Goal: Transaction & Acquisition: Purchase product/service

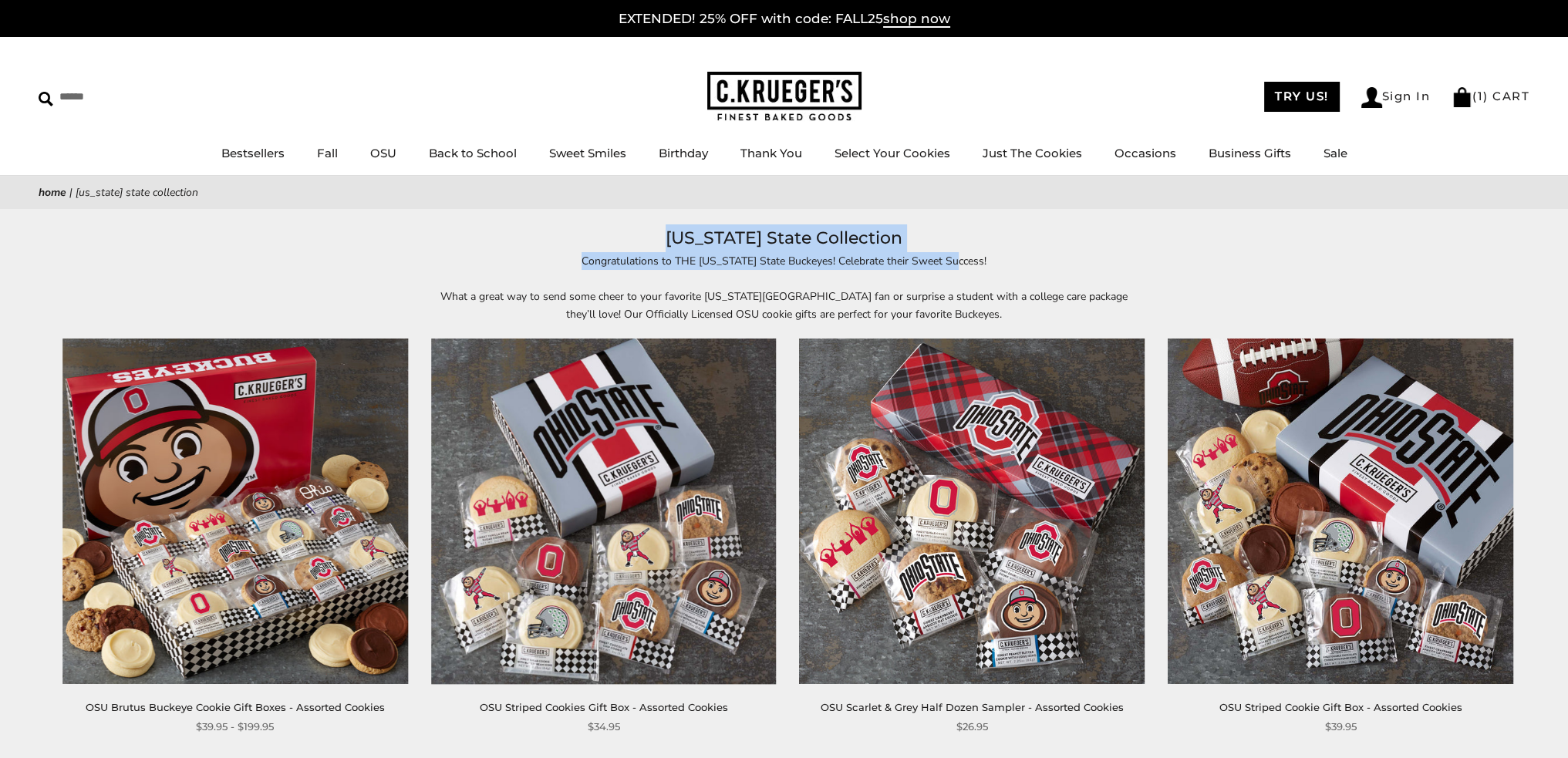
drag, startPoint x: 757, startPoint y: 245, endPoint x: 983, endPoint y: 264, distance: 226.8
click at [983, 264] on header "[US_STATE] State Collection Congratulations to THE [US_STATE] State Buckeyes! C…" at bounding box center [784, 274] width 1568 height 99
click at [983, 264] on p "Congratulations to THE [US_STATE] State Buckeyes! Celebrate their Sweet Success!" at bounding box center [784, 261] width 709 height 18
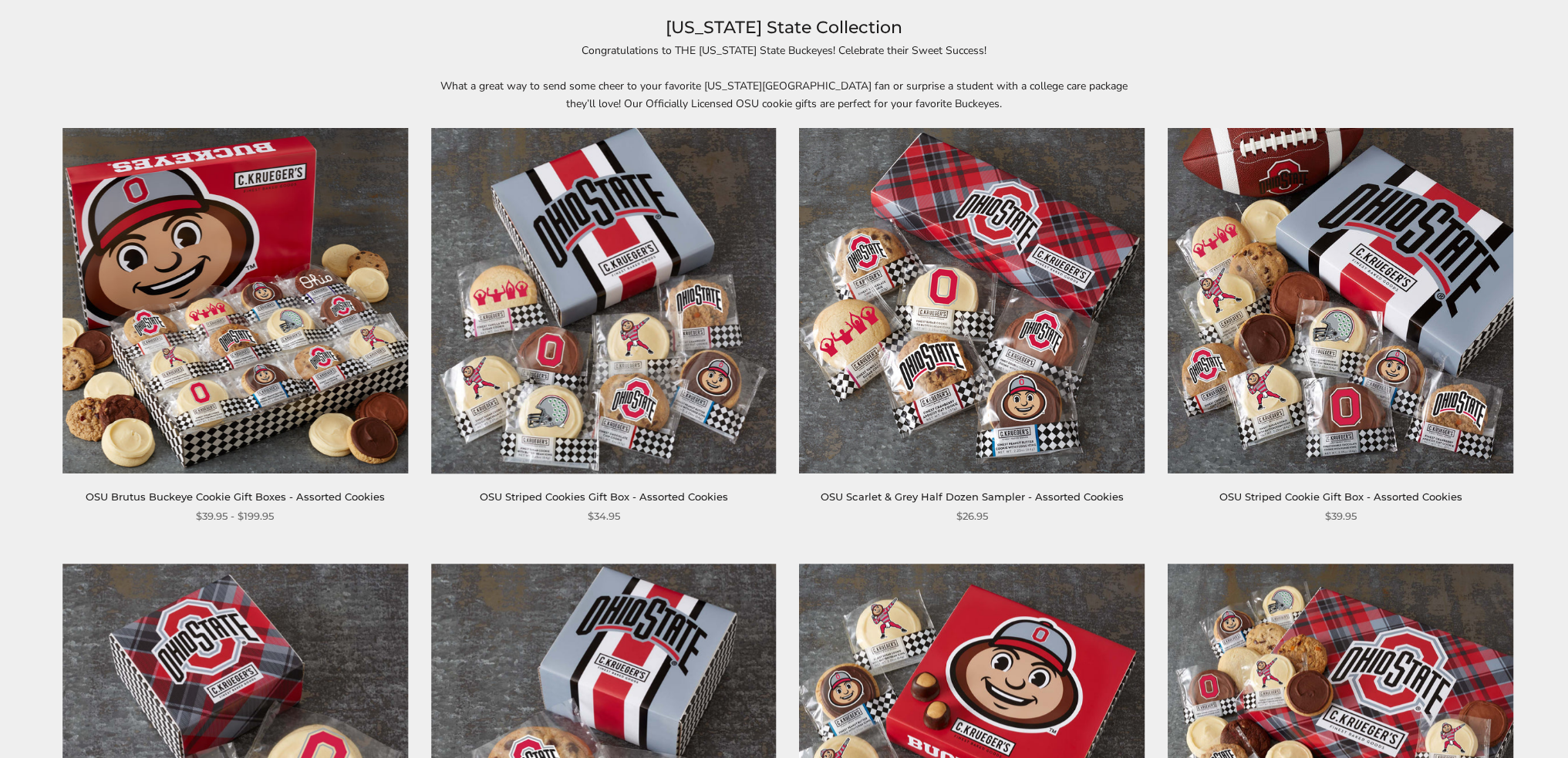
scroll to position [231, 0]
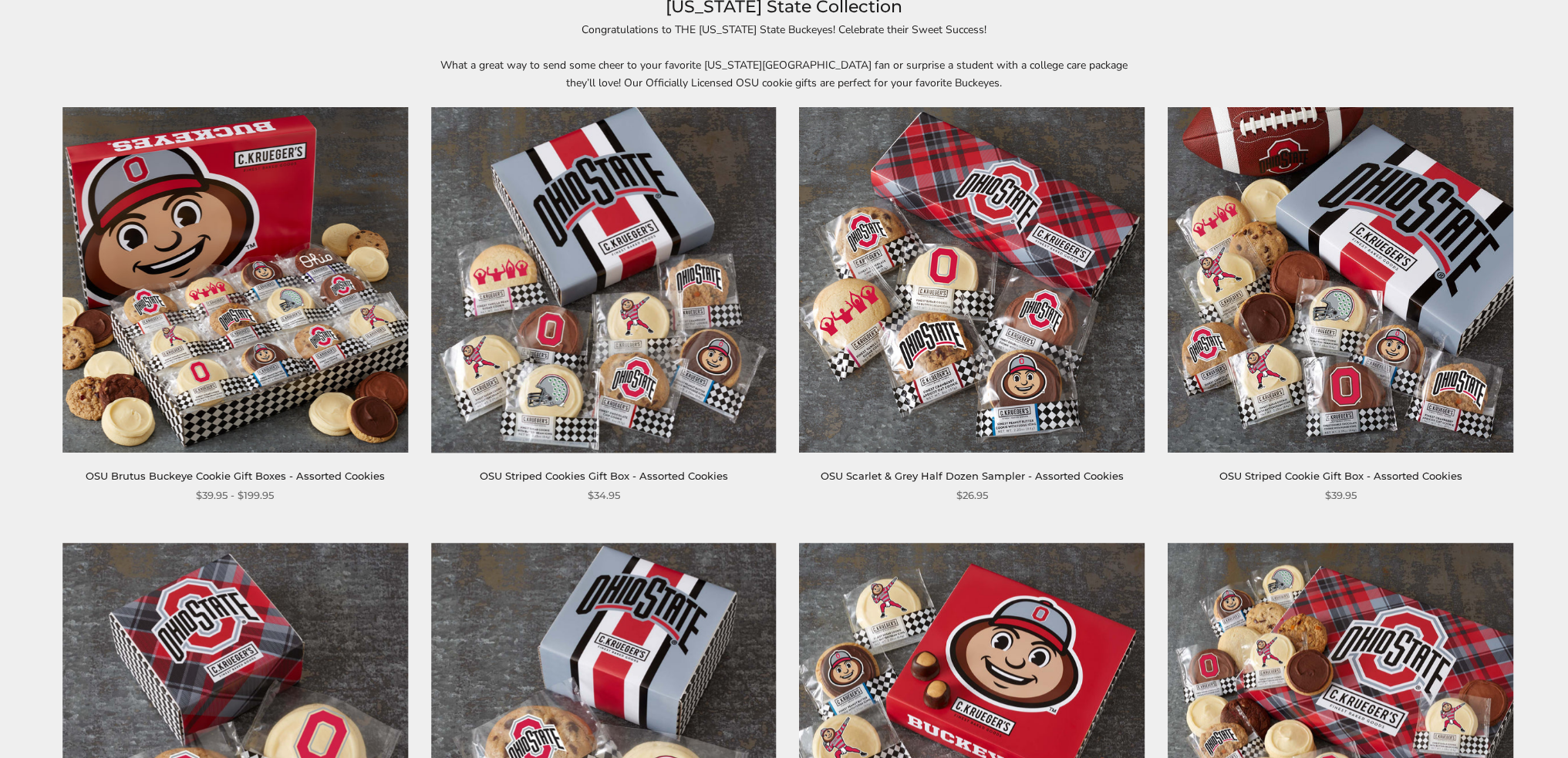
click at [604, 297] on img at bounding box center [604, 280] width 346 height 346
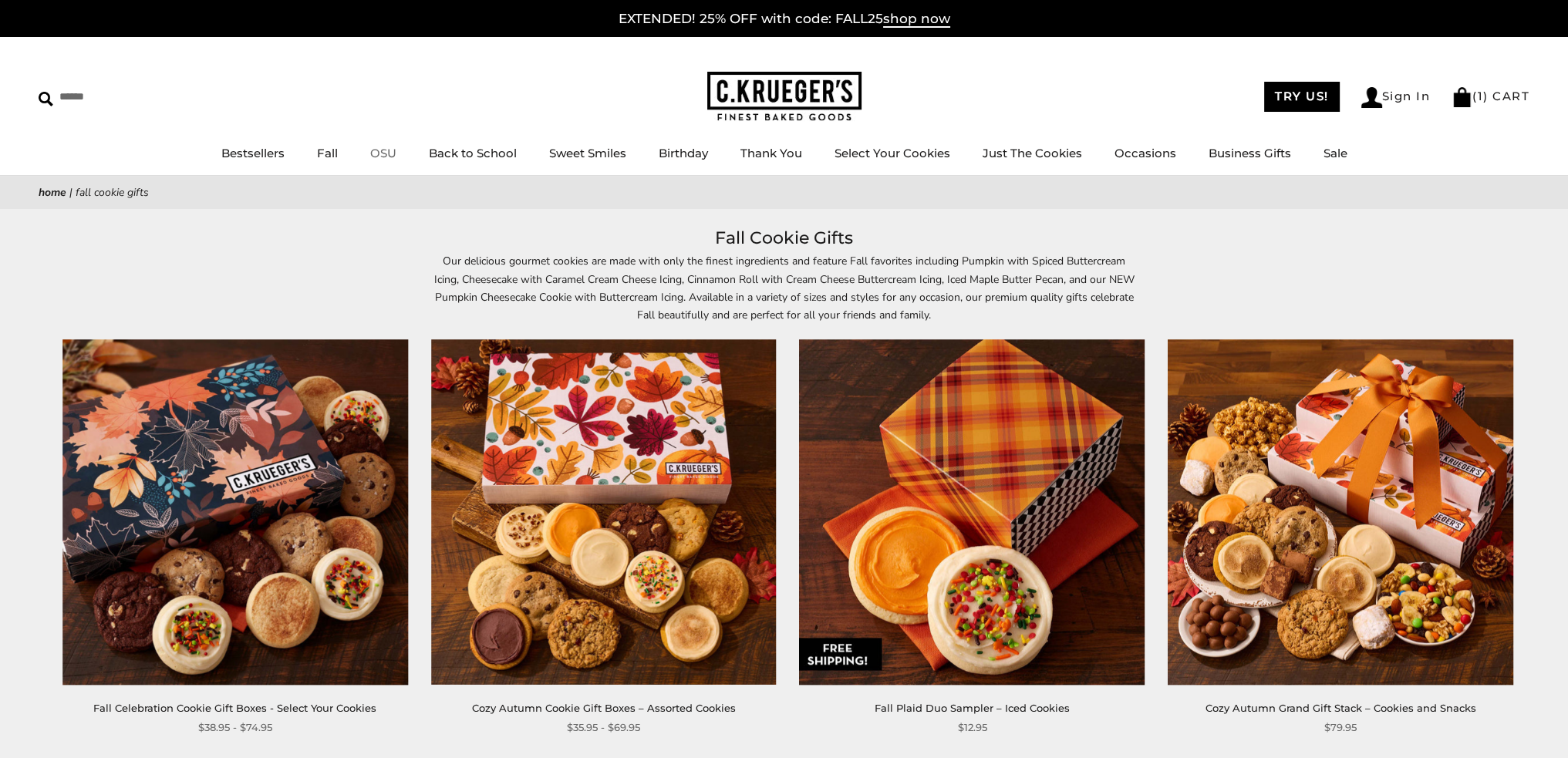
click at [378, 155] on link "OSU" at bounding box center [383, 153] width 26 height 14
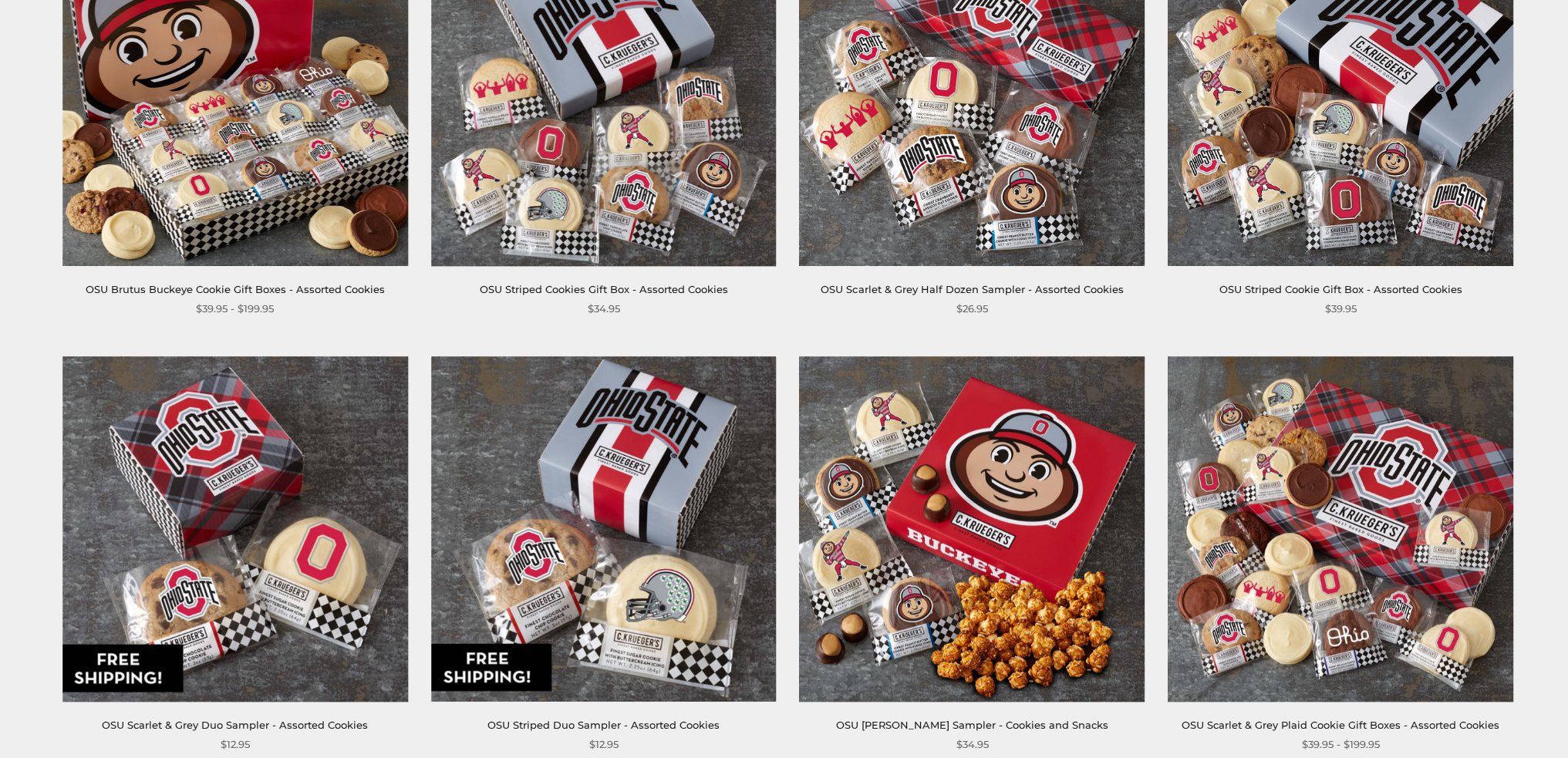
scroll to position [308, 0]
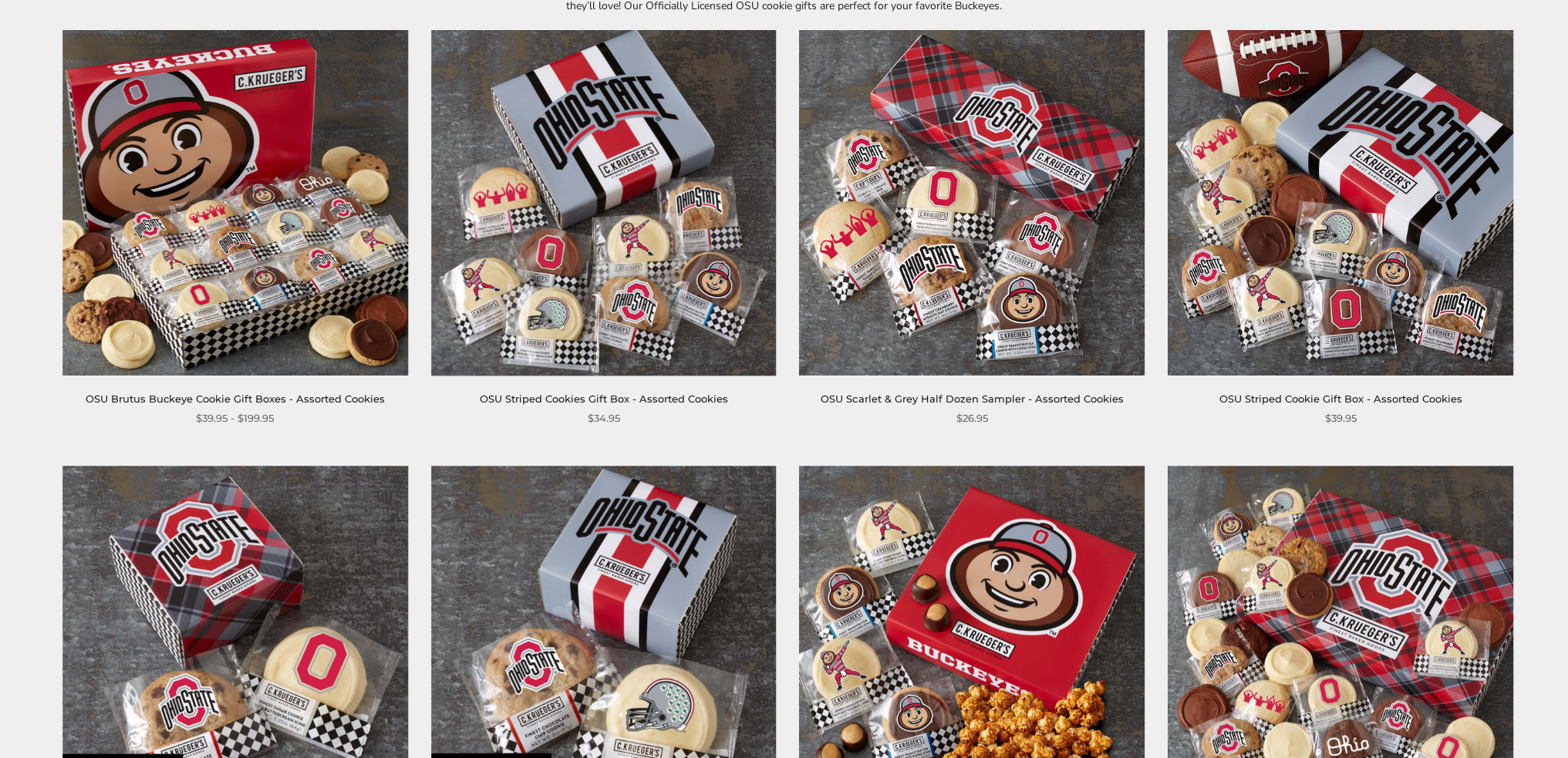
click at [1040, 305] on img at bounding box center [972, 202] width 346 height 346
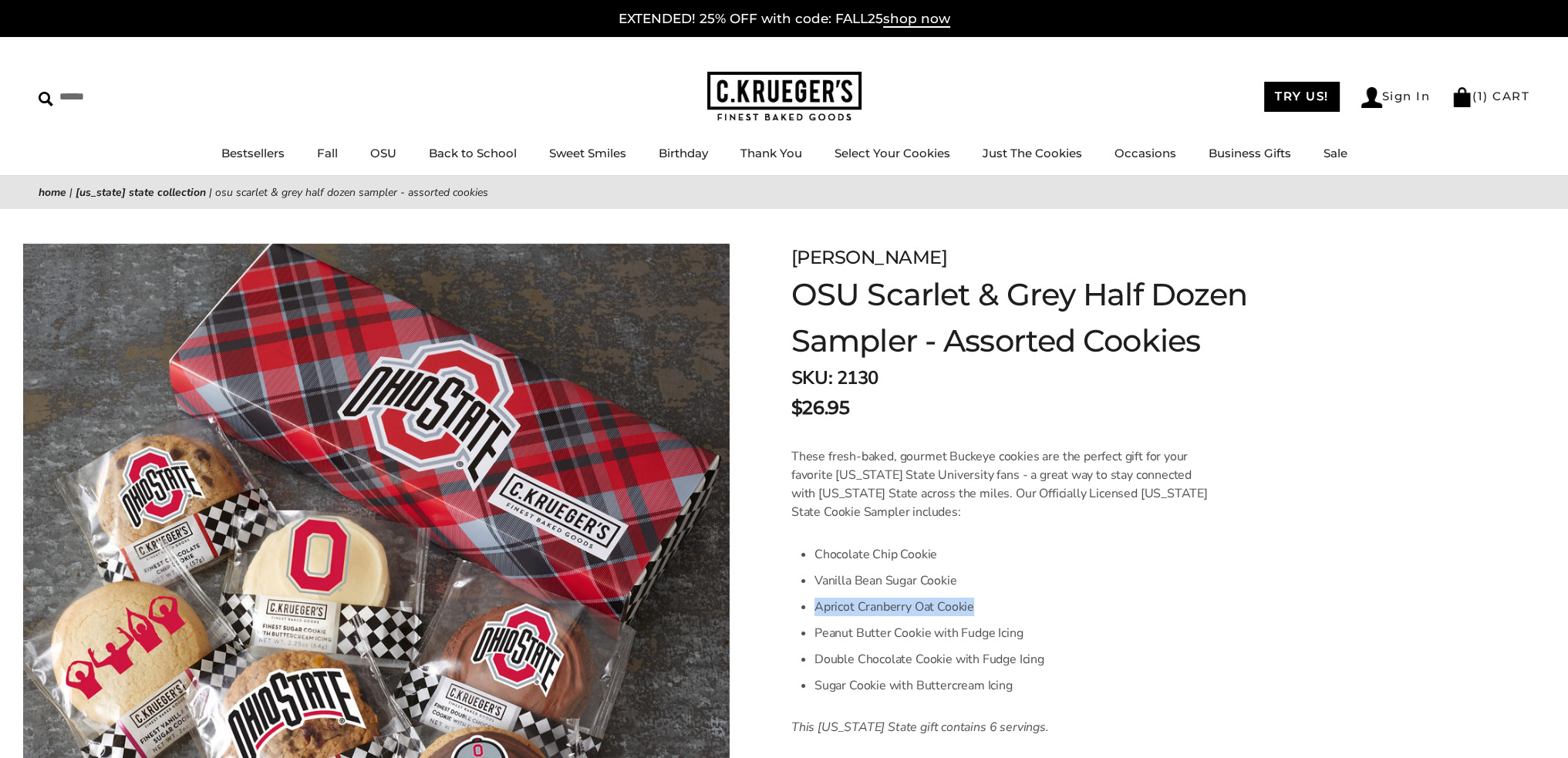
drag, startPoint x: 815, startPoint y: 611, endPoint x: 993, endPoint y: 602, distance: 178.2
click at [993, 602] on li "Apricot Cranberry Oat Cookie" at bounding box center [1013, 607] width 398 height 26
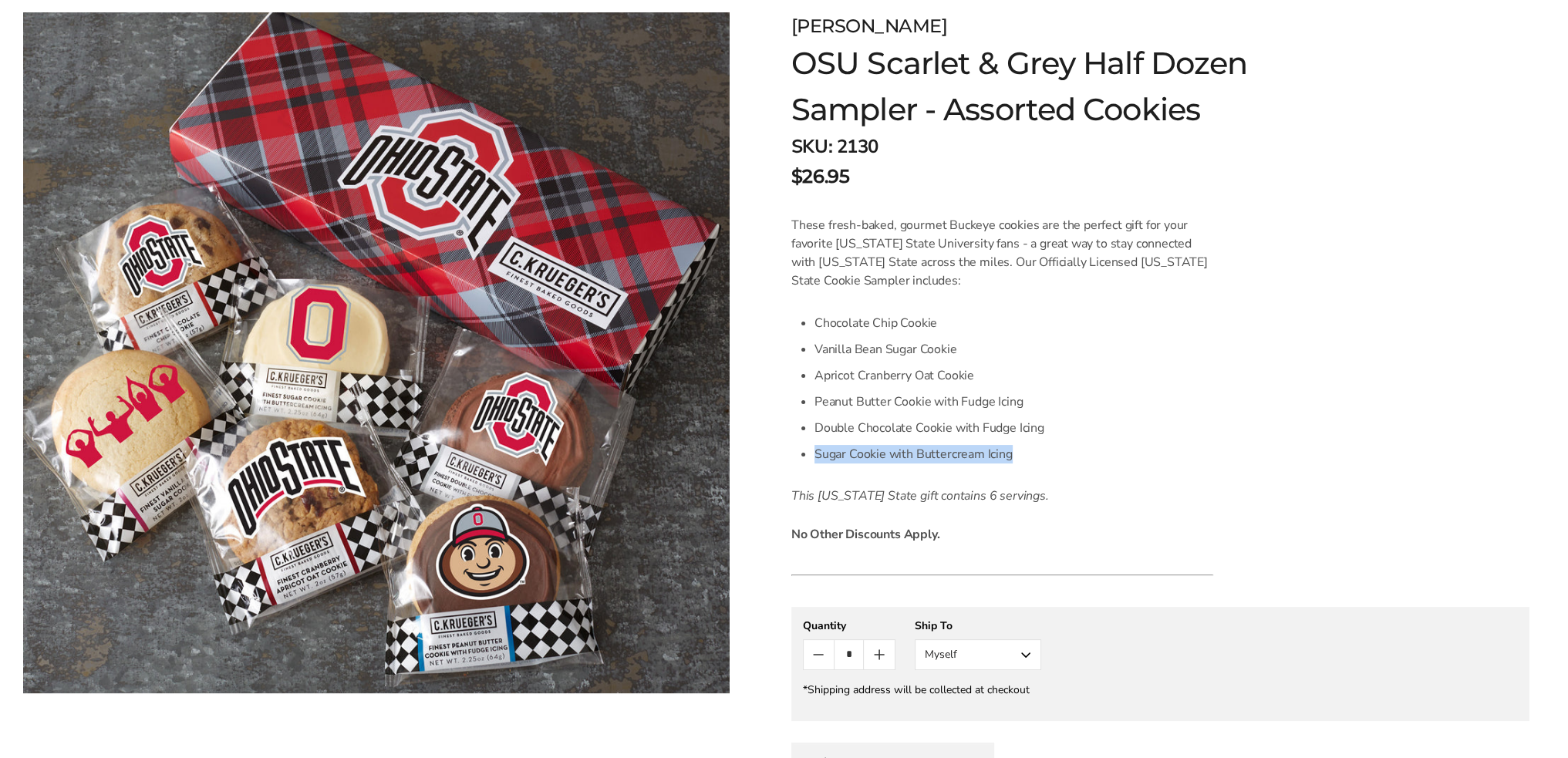
drag, startPoint x: 809, startPoint y: 447, endPoint x: 1036, endPoint y: 461, distance: 227.4
click at [1036, 461] on div "These fresh-baked, gourmet Buckeye cookies are the perfect gift for your favori…" at bounding box center [1002, 380] width 422 height 328
click at [1061, 423] on li "Double Chocolate Cookie with Fudge Icing" at bounding box center [1013, 427] width 398 height 26
drag, startPoint x: 1062, startPoint y: 425, endPoint x: 759, endPoint y: 433, distance: 303.1
click at [759, 433] on div "C.KRUEGER'S OSU Scarlet & Grey Half Dozen Sampler - Assorted Cookies SKU: 2130 …" at bounding box center [1160, 474] width 815 height 993
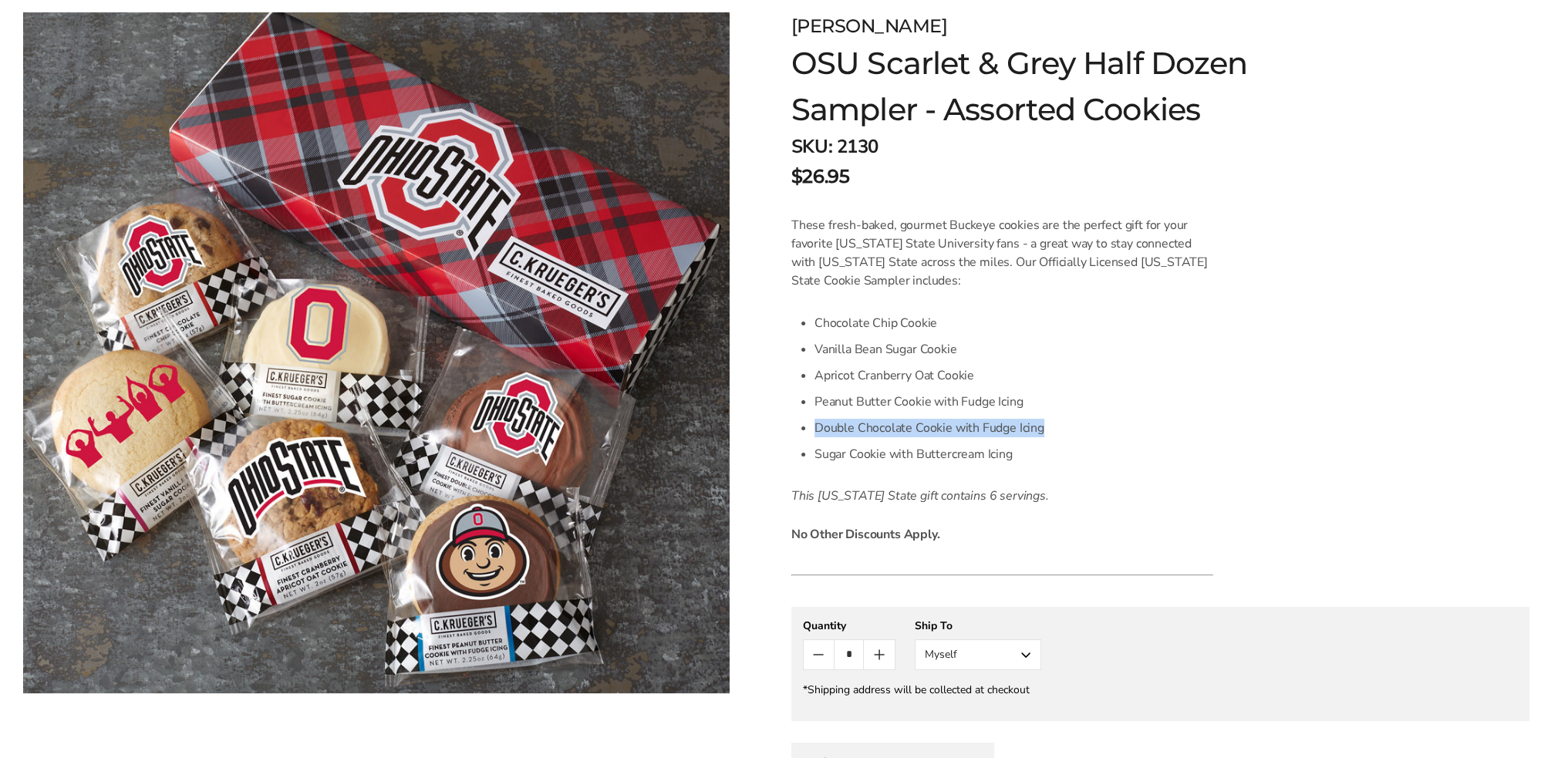
click at [790, 433] on div "C.KRUEGER'S OSU Scarlet & Grey Half Dozen Sampler - Assorted Cookies SKU: 2130 …" at bounding box center [1160, 474] width 815 height 993
drag, startPoint x: 820, startPoint y: 428, endPoint x: 1075, endPoint y: 426, distance: 255.0
click at [1073, 426] on li "Double Chocolate Cookie with Fudge Icing" at bounding box center [1013, 427] width 398 height 26
click at [1076, 426] on li "Double Chocolate Cookie with Fudge Icing" at bounding box center [1013, 427] width 398 height 26
drag, startPoint x: 1026, startPoint y: 401, endPoint x: 809, endPoint y: 406, distance: 217.1
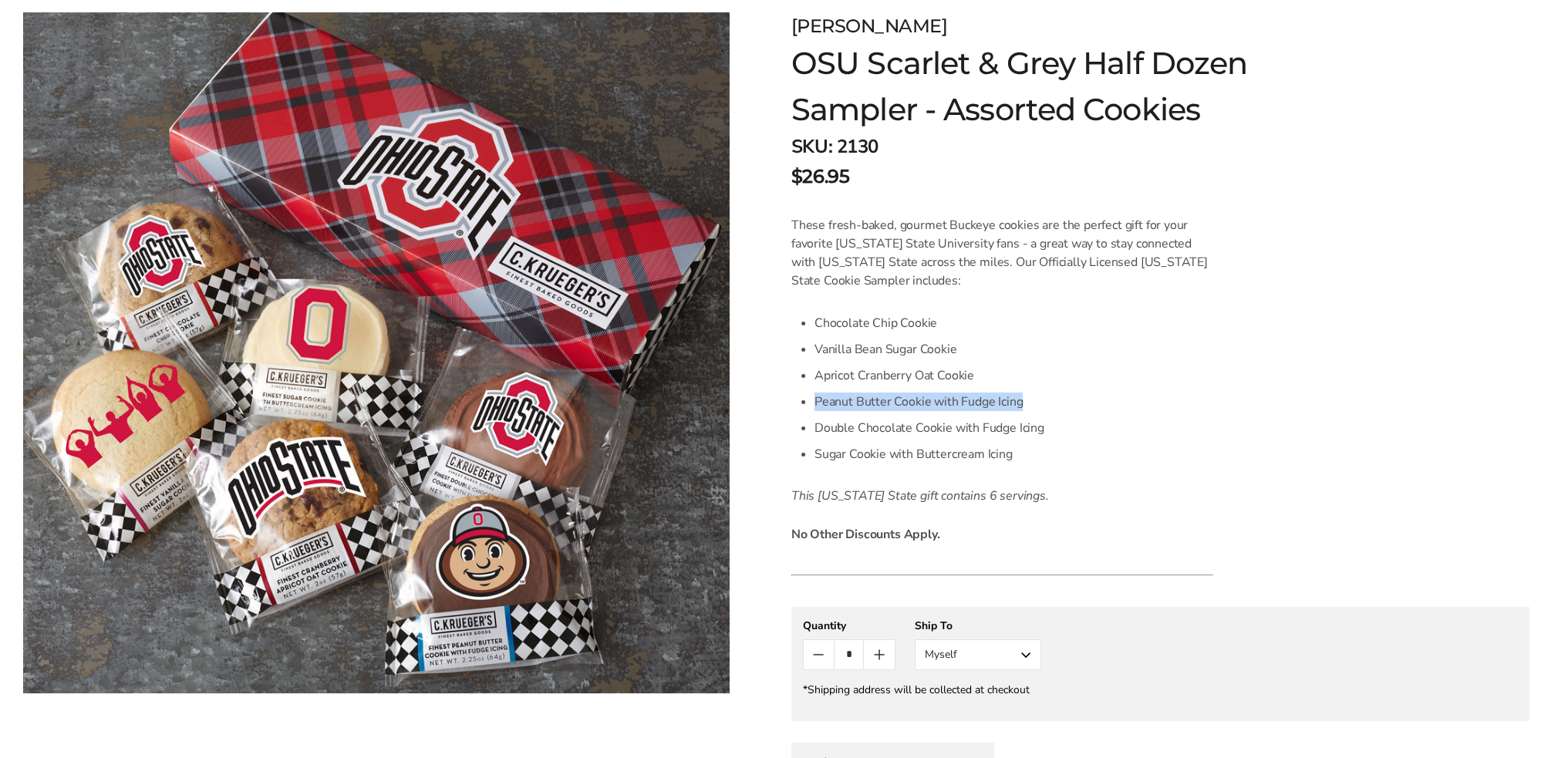
click at [809, 406] on div "These fresh-baked, gourmet Buckeye cookies are the perfect gift for your favori…" at bounding box center [1002, 380] width 422 height 328
